Goal: Find specific page/section: Find specific page/section

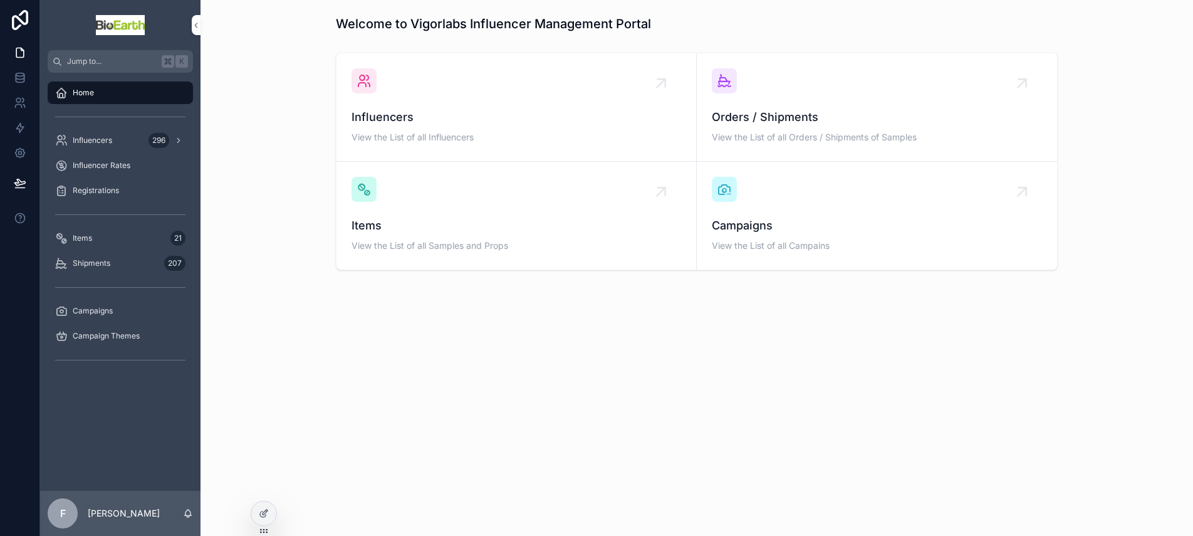
click at [522, 127] on div "Influencers View the List of all Influencers" at bounding box center [517, 127] width 330 height 38
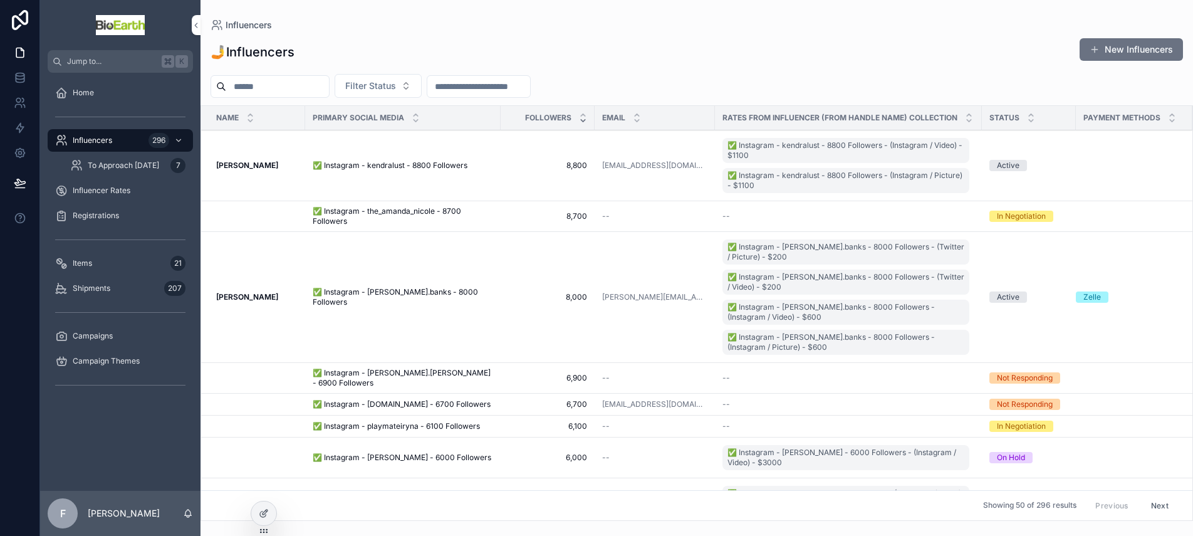
click at [308, 88] on input "scrollable content" at bounding box center [277, 87] width 103 height 18
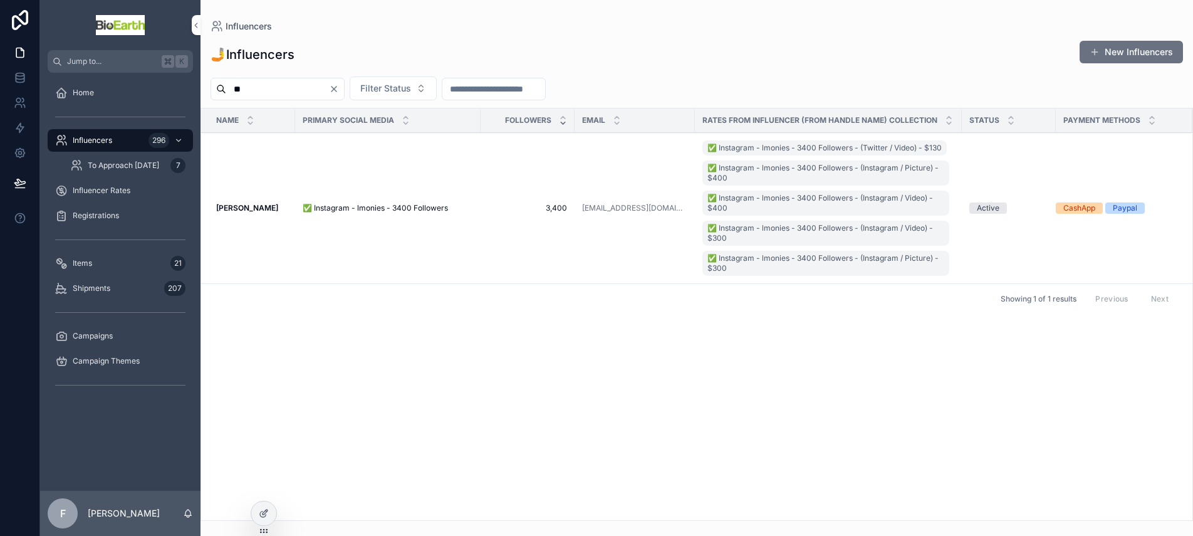
type input "*"
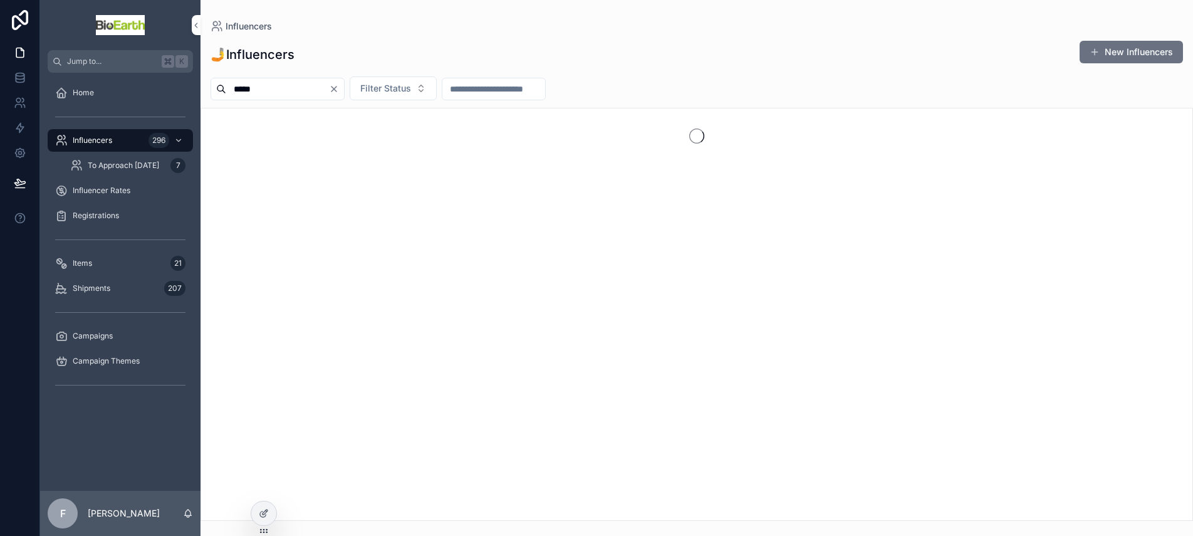
type input "*****"
